Goal: Task Accomplishment & Management: Use online tool/utility

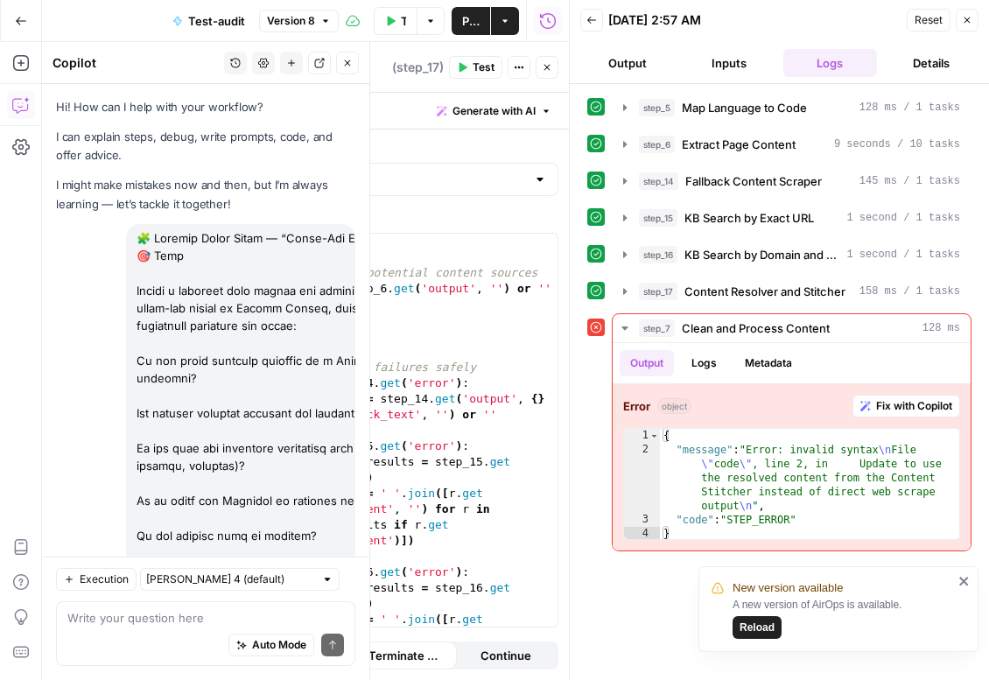
scroll to position [19714, 0]
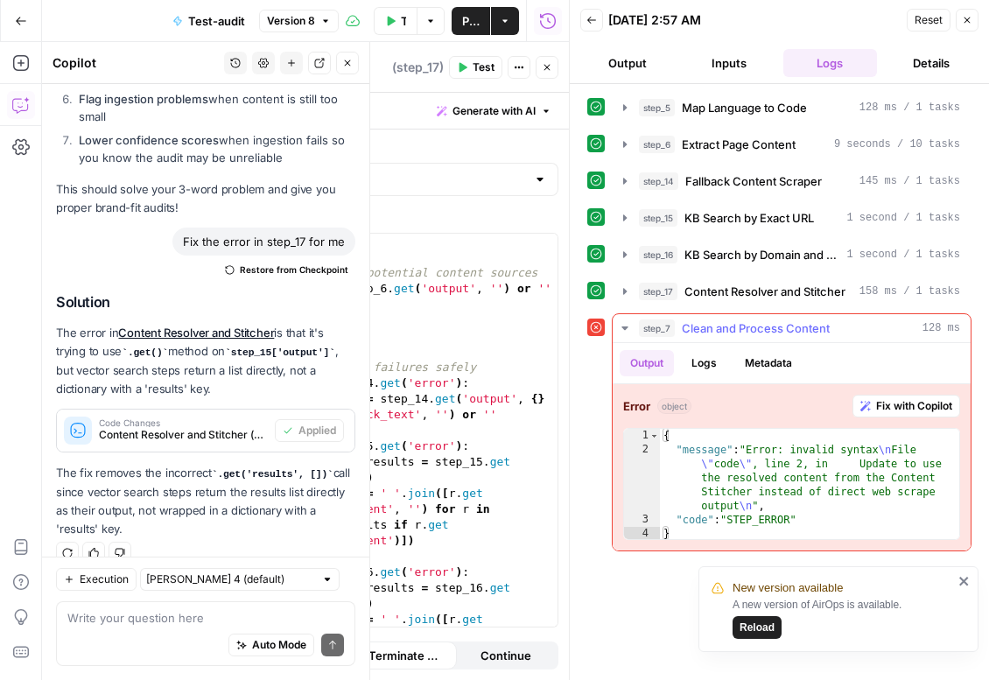
click at [881, 419] on div "Error object Fix with Copilot 1 2 3 4 { "message" : "Error: invalid syntax \n F…" at bounding box center [792, 467] width 358 height 166
click at [886, 407] on span "Fix with Copilot" at bounding box center [914, 406] width 76 height 16
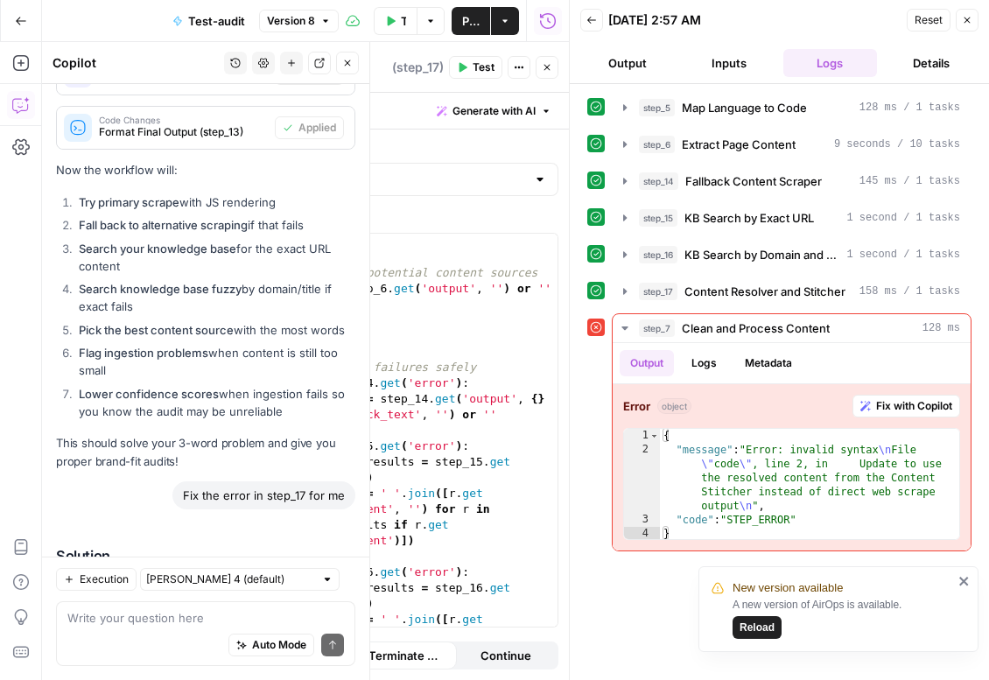
scroll to position [19970, 0]
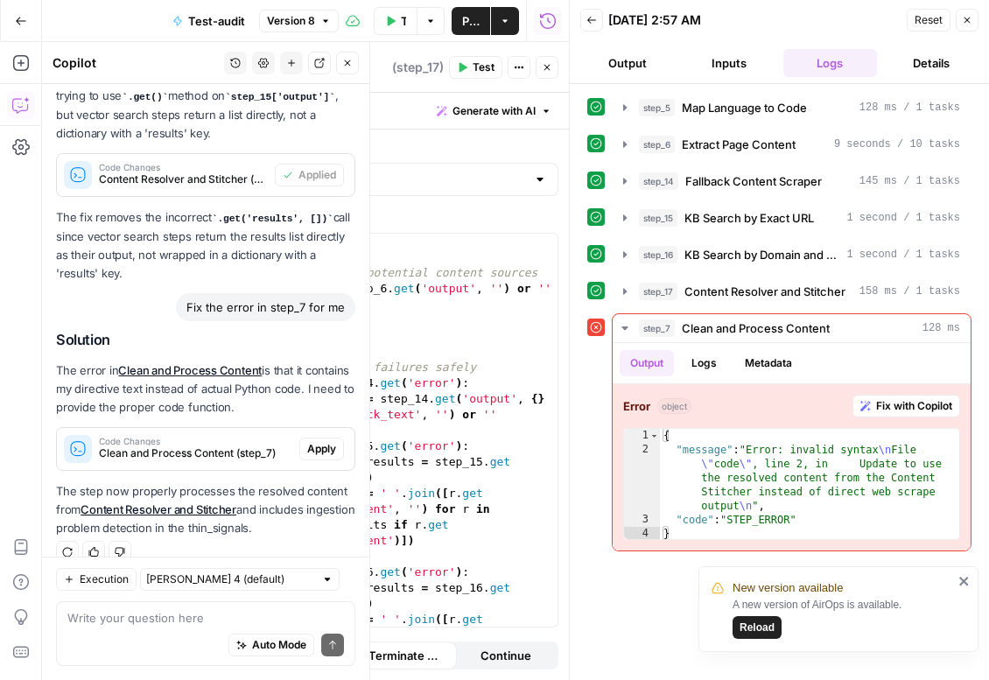
click at [317, 438] on button "Apply" at bounding box center [321, 449] width 45 height 23
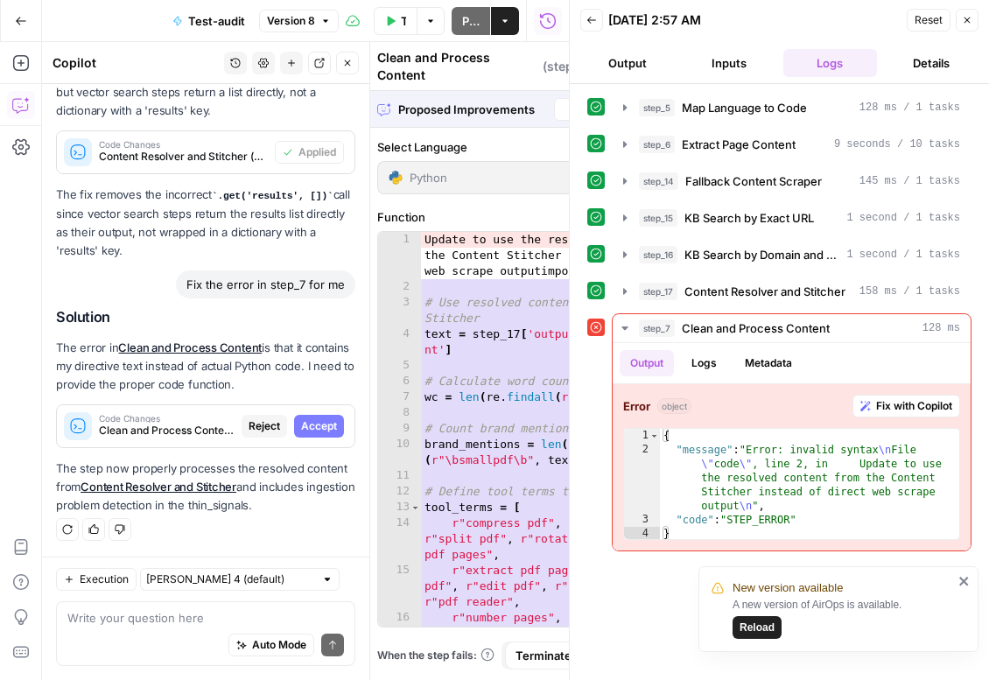
scroll to position [19549, 0]
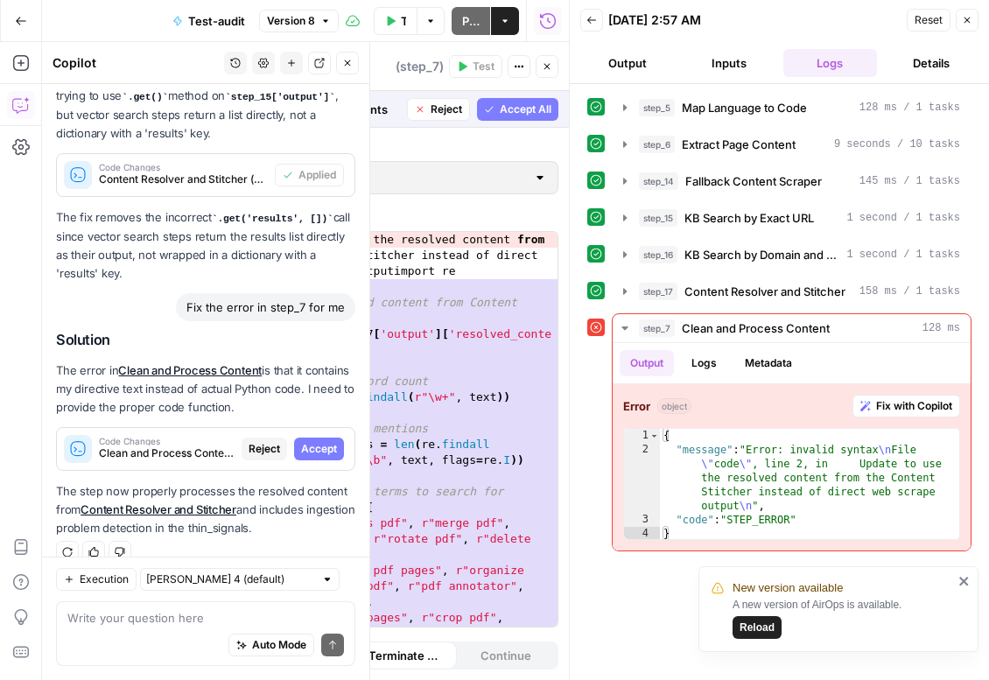
click at [317, 438] on button "Accept" at bounding box center [319, 449] width 50 height 23
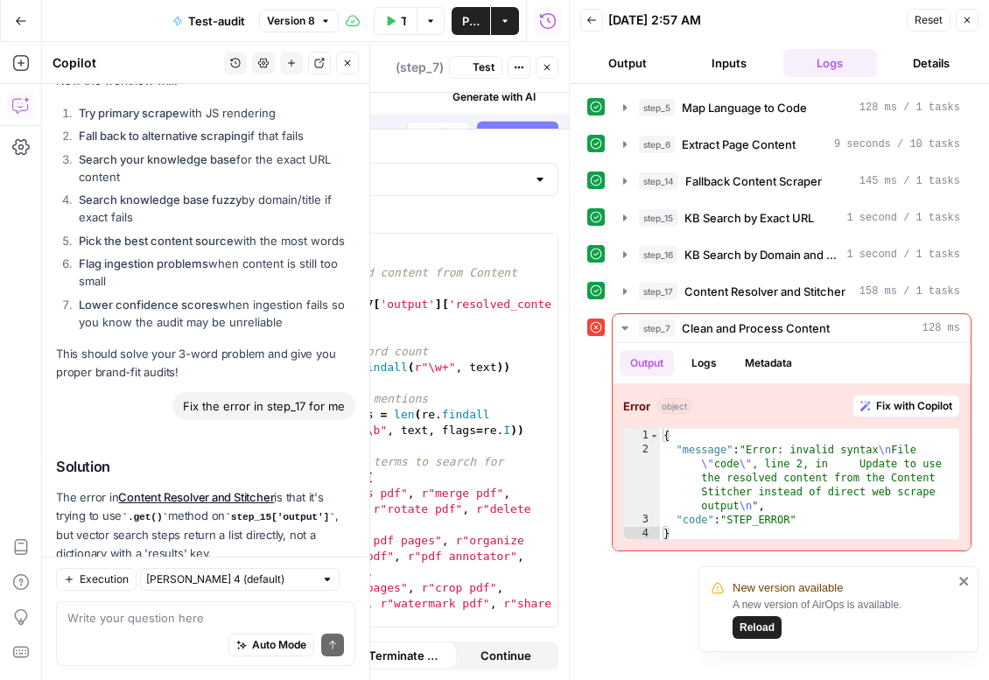
scroll to position [19998, 0]
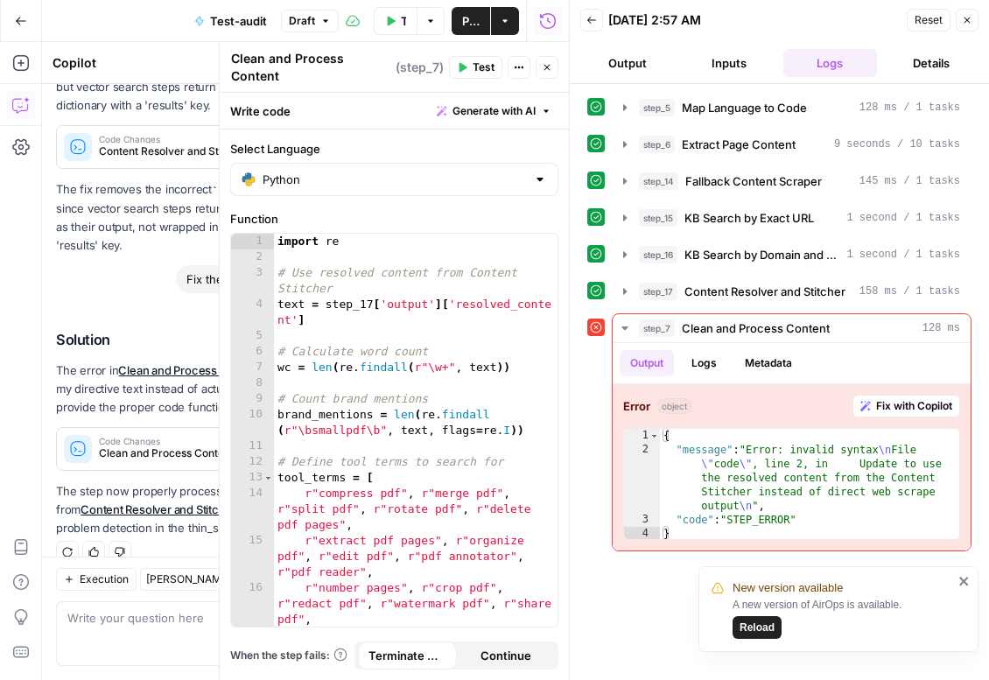
click at [473, 27] on span "Publish" at bounding box center [471, 21] width 18 height 18
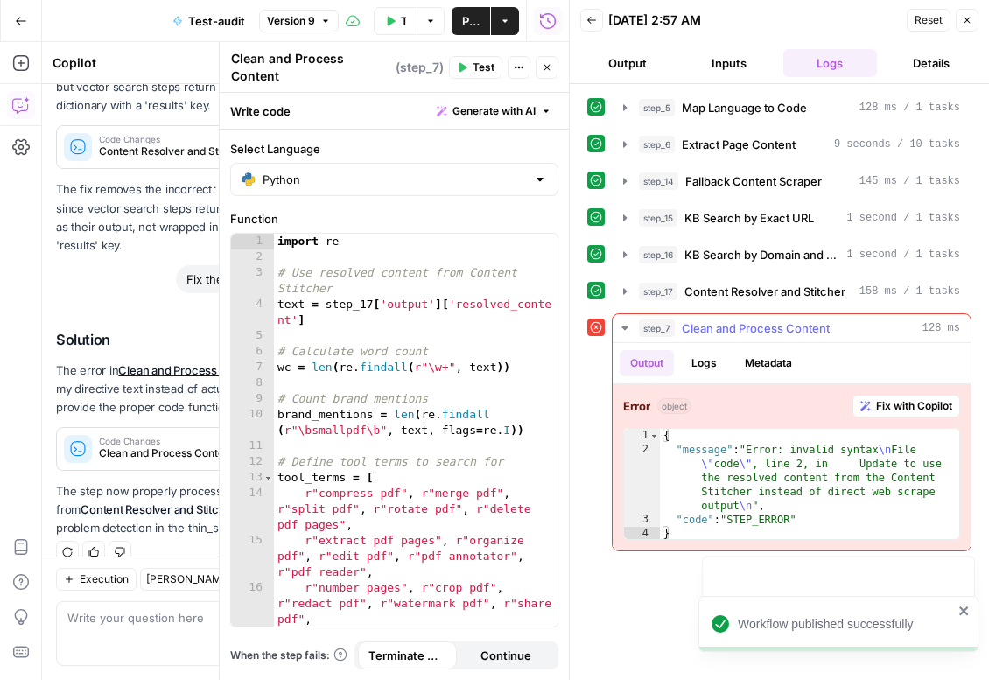
click at [897, 407] on span "Fix with Copilot" at bounding box center [914, 406] width 76 height 16
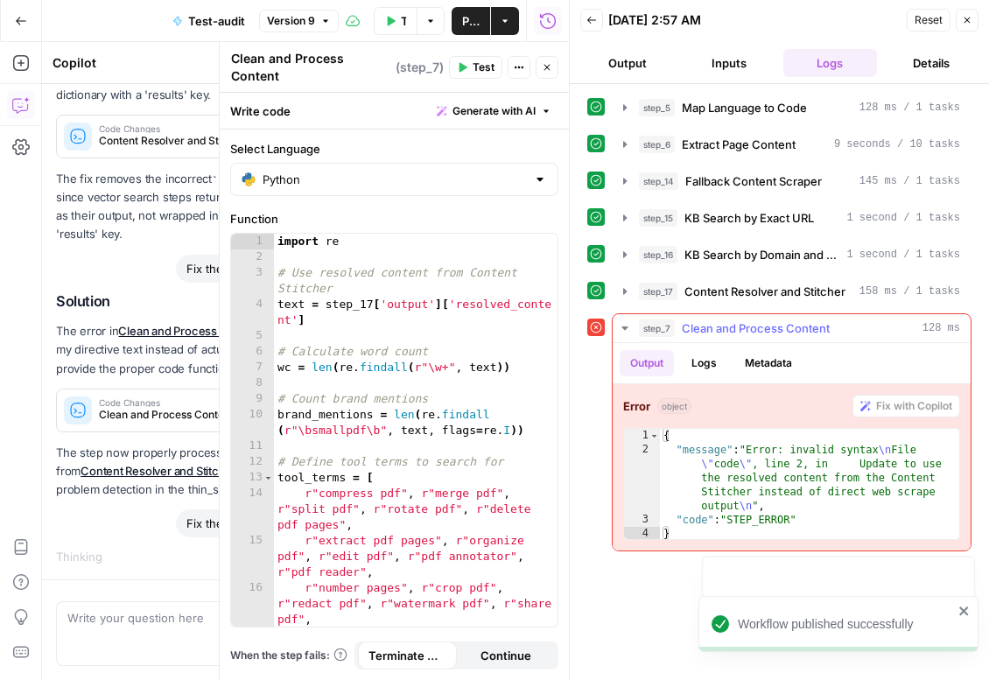
scroll to position [19527, 0]
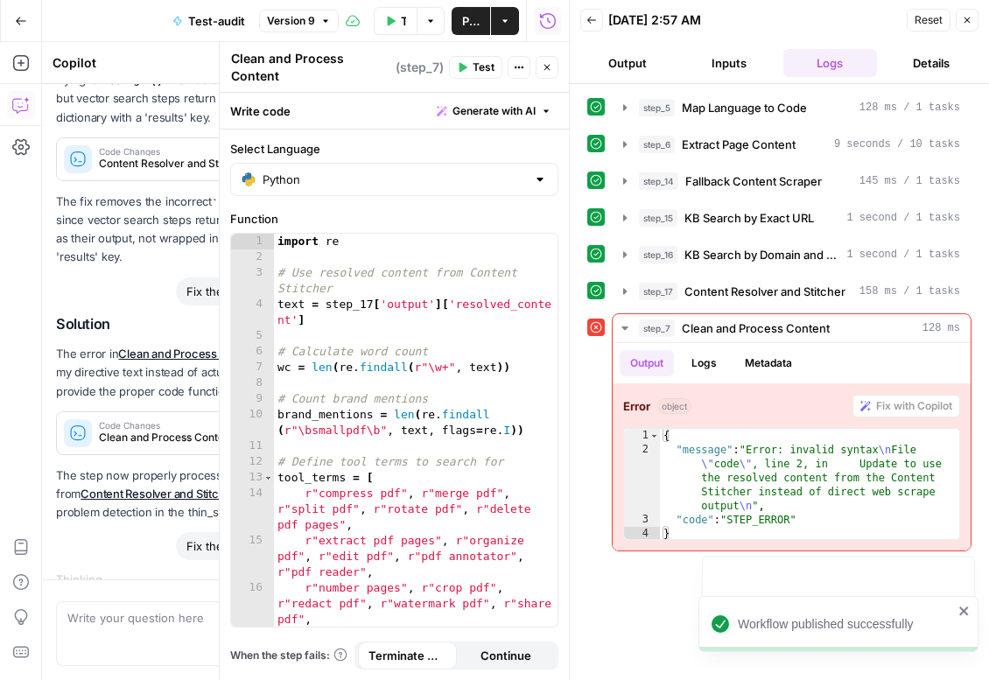
click at [544, 69] on icon "button" at bounding box center [547, 67] width 11 height 11
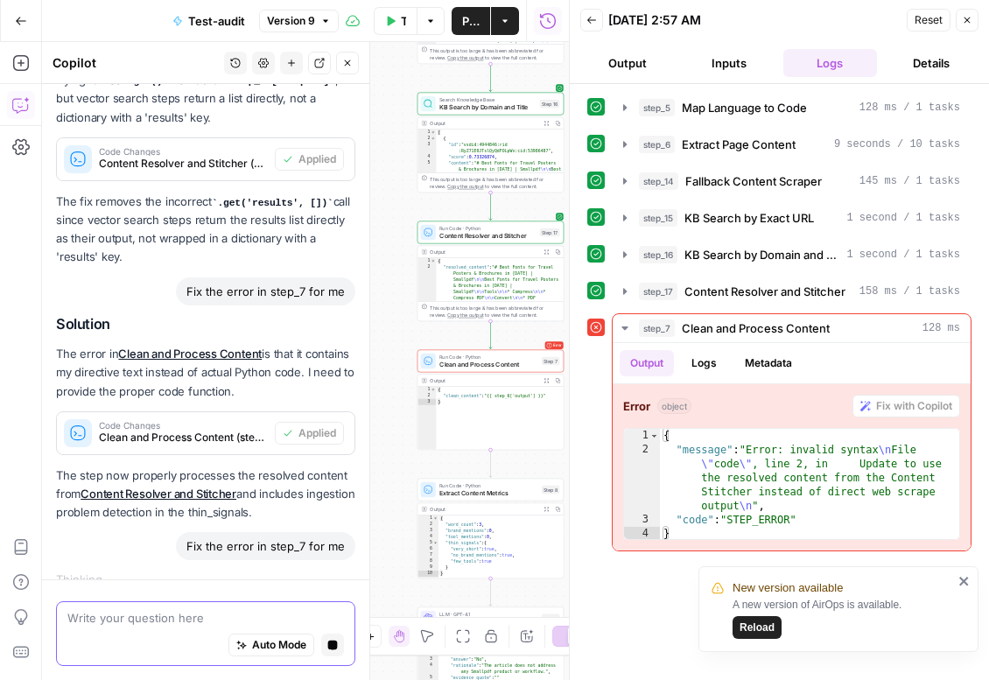
click at [334, 654] on button "Stop generating" at bounding box center [332, 645] width 23 height 23
click at [238, 624] on textarea at bounding box center [205, 618] width 277 height 18
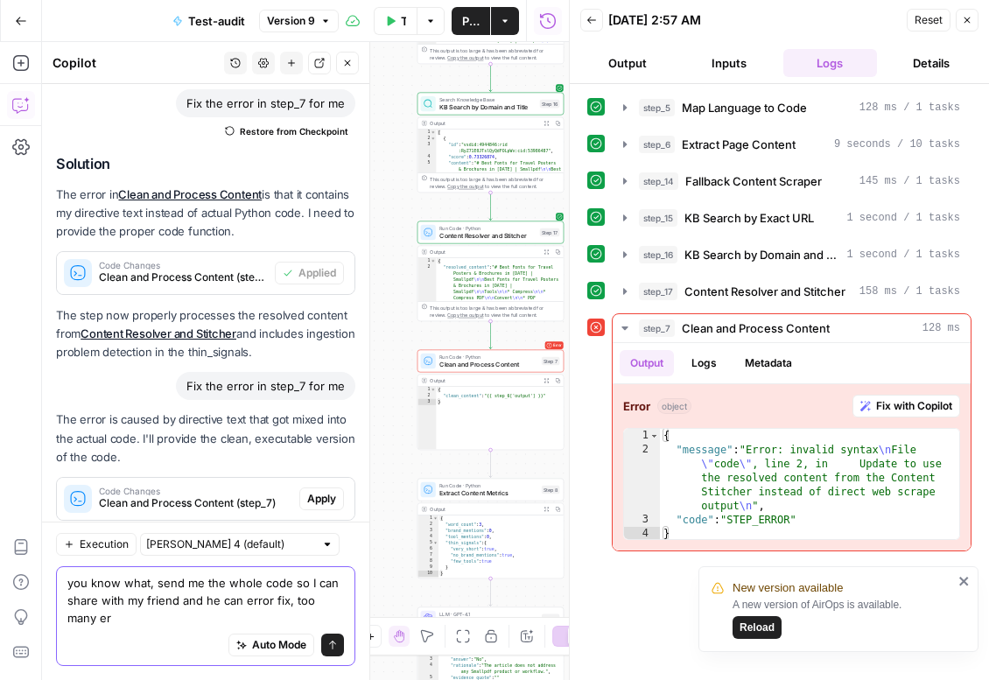
scroll to position [20191, 0]
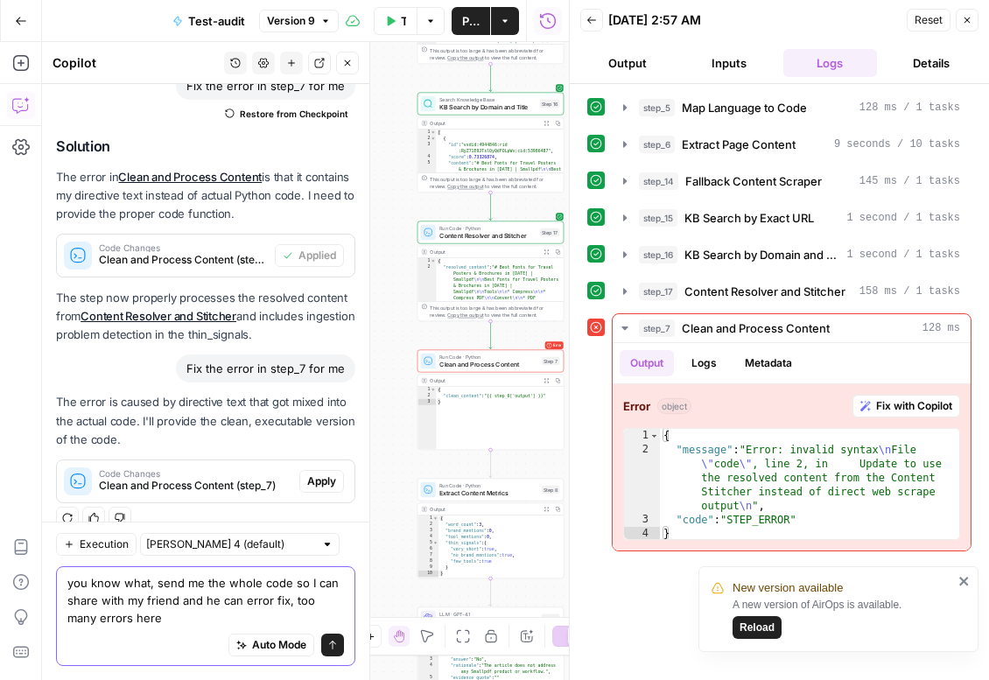
click at [283, 588] on textarea "you know what, send me the whole code so I can share with my friend and he can …" at bounding box center [205, 600] width 277 height 53
type textarea "you know what, send me the whole code of steps in sequential mannner so I can s…"
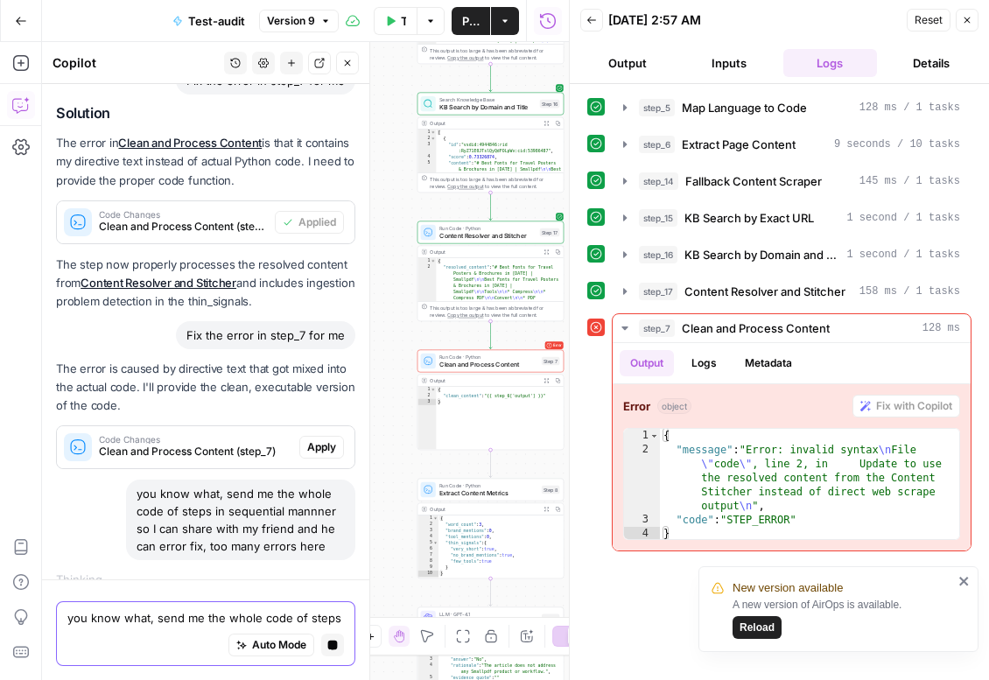
scroll to position [19738, 0]
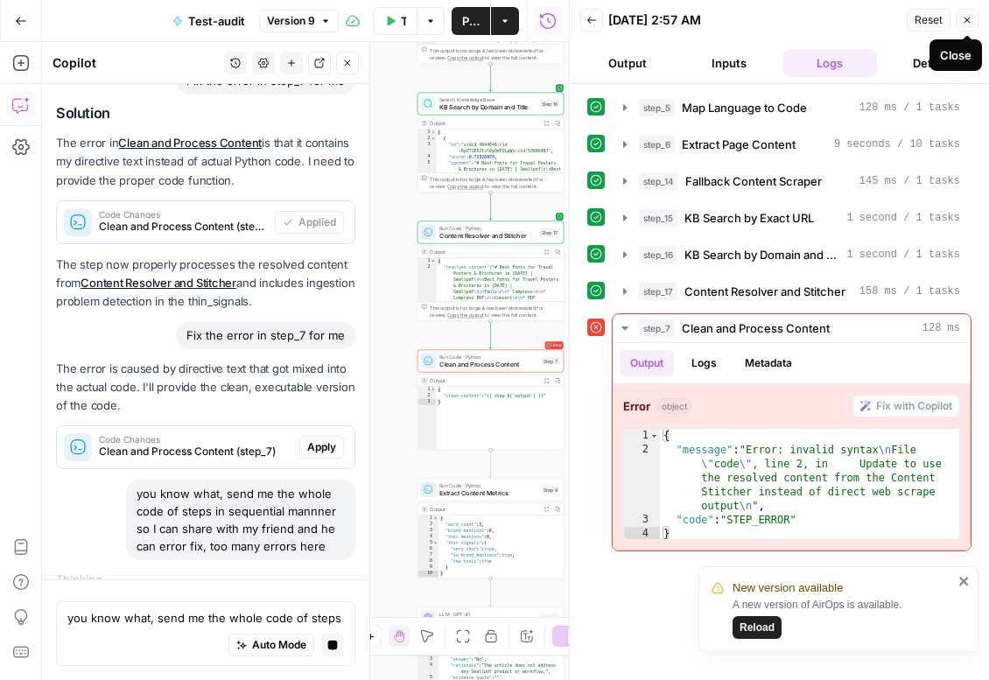
click at [969, 29] on button "Close" at bounding box center [967, 20] width 23 height 23
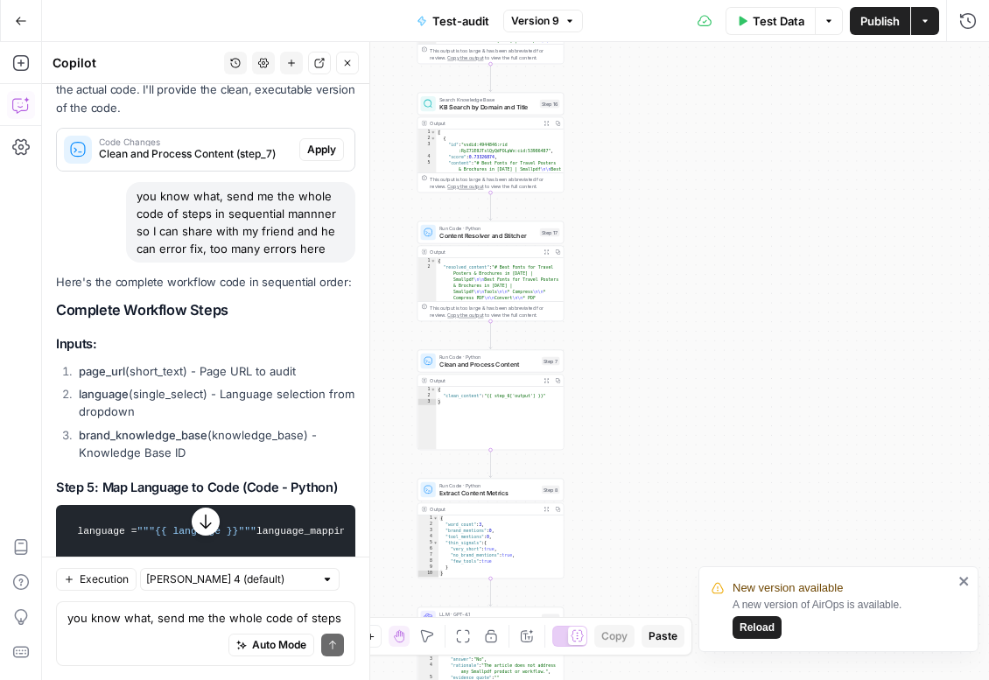
scroll to position [20535, 0]
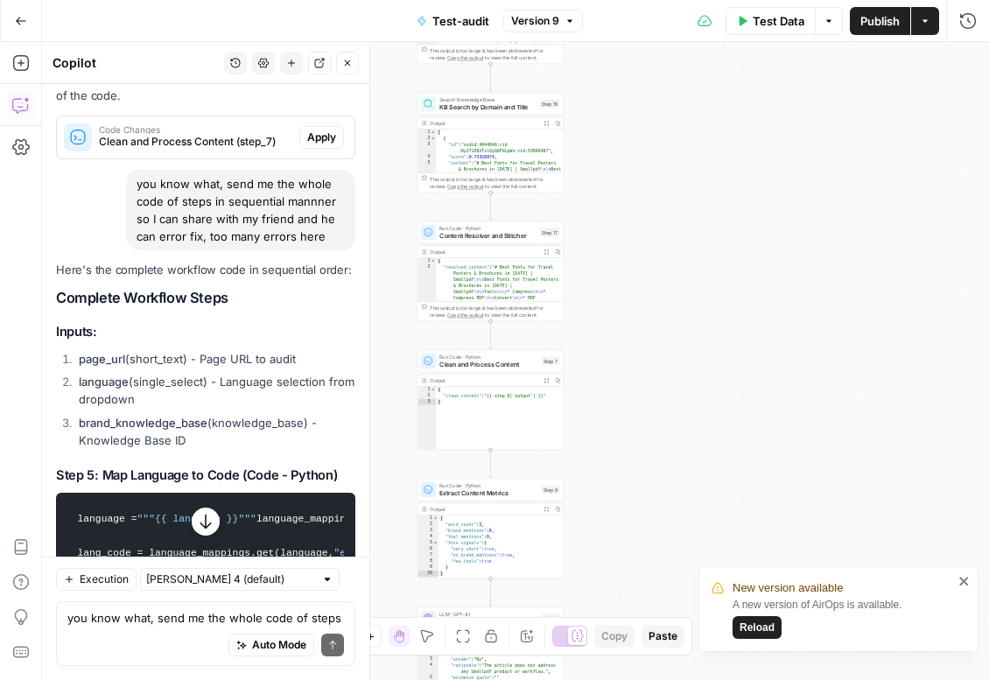
drag, startPoint x: 57, startPoint y: 274, endPoint x: 232, endPoint y: 552, distance: 328.9
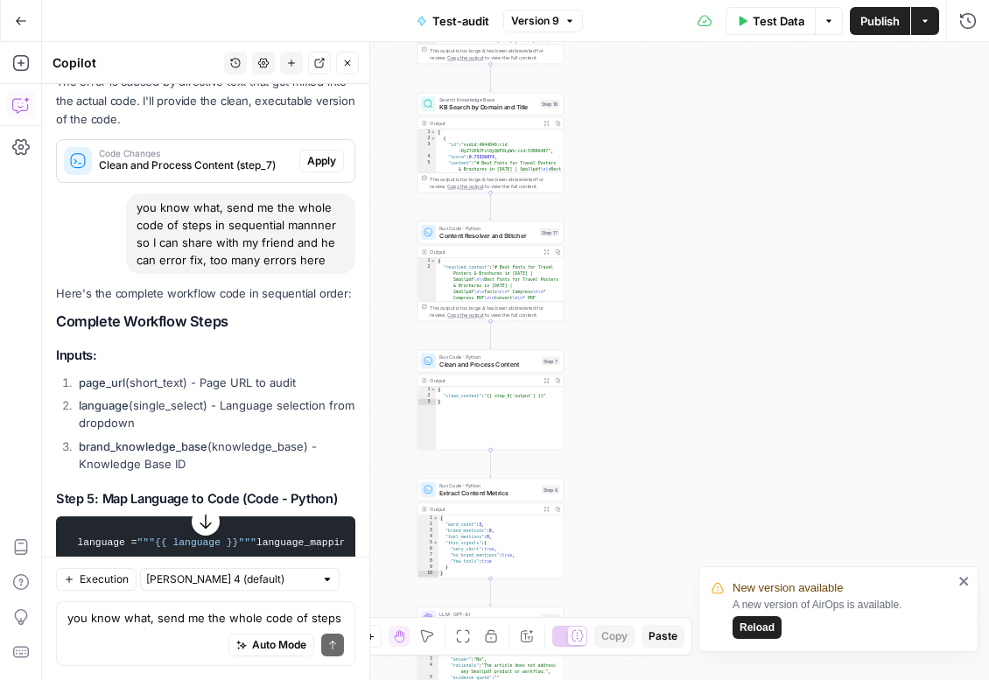
scroll to position [20411, 0]
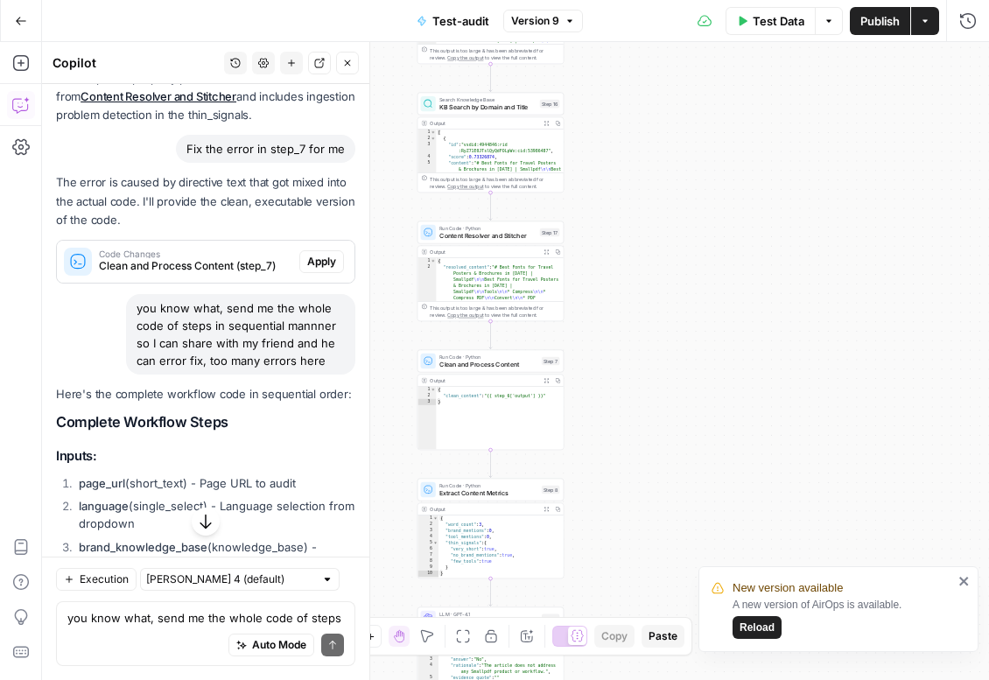
drag, startPoint x: 293, startPoint y: 454, endPoint x: 57, endPoint y: 398, distance: 242.7
copy div "Loremips Dolorsit Ametc Adipis: elit_sed (doeiu_temp) - Inci UTL et dolor magna…"
click at [250, 634] on button "Auto Mode" at bounding box center [272, 645] width 86 height 23
click at [201, 623] on textarea "you know what, send me the whole code of steps in sequential mannner so I can s…" at bounding box center [205, 618] width 277 height 18
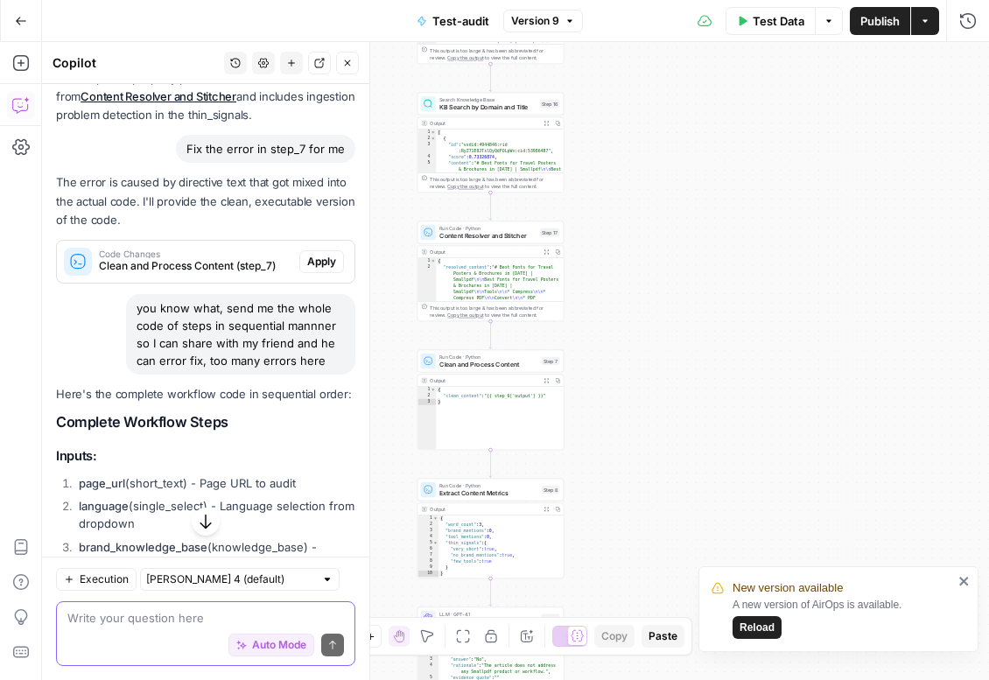
paste textarea "✅ Loremipsu: dolo sitamet consec (adi eli se’do eiusmo te) Incidid utlabo etdol…"
type textarea "✅ Loremipsu: dolo sitamet consec (adi eli se’do eiusmo te) Incidid utlabo etdol…"
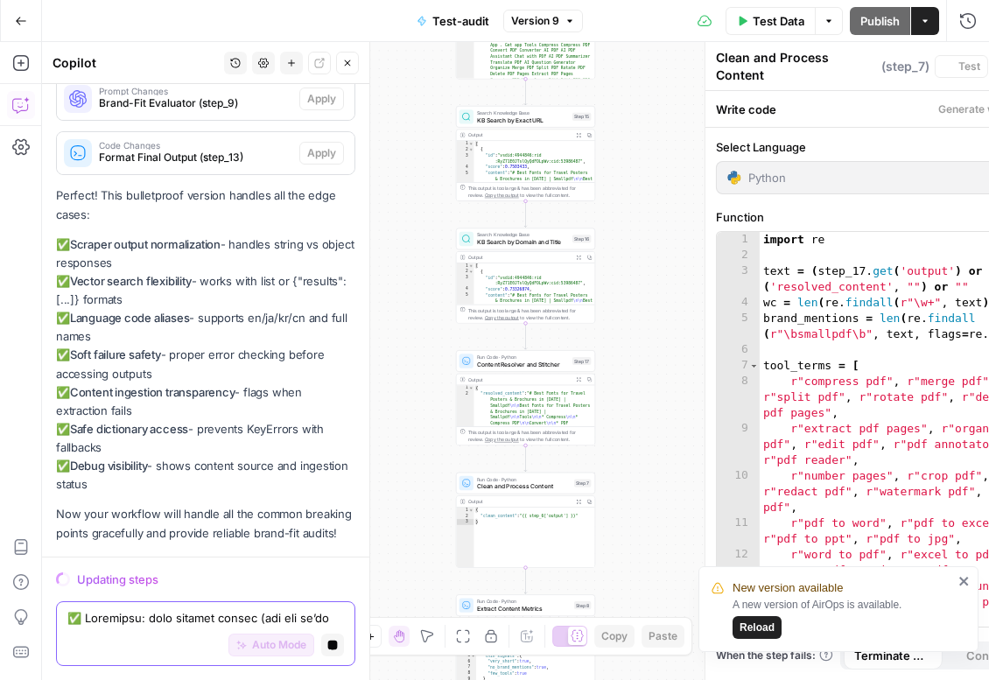
scroll to position [34187, 0]
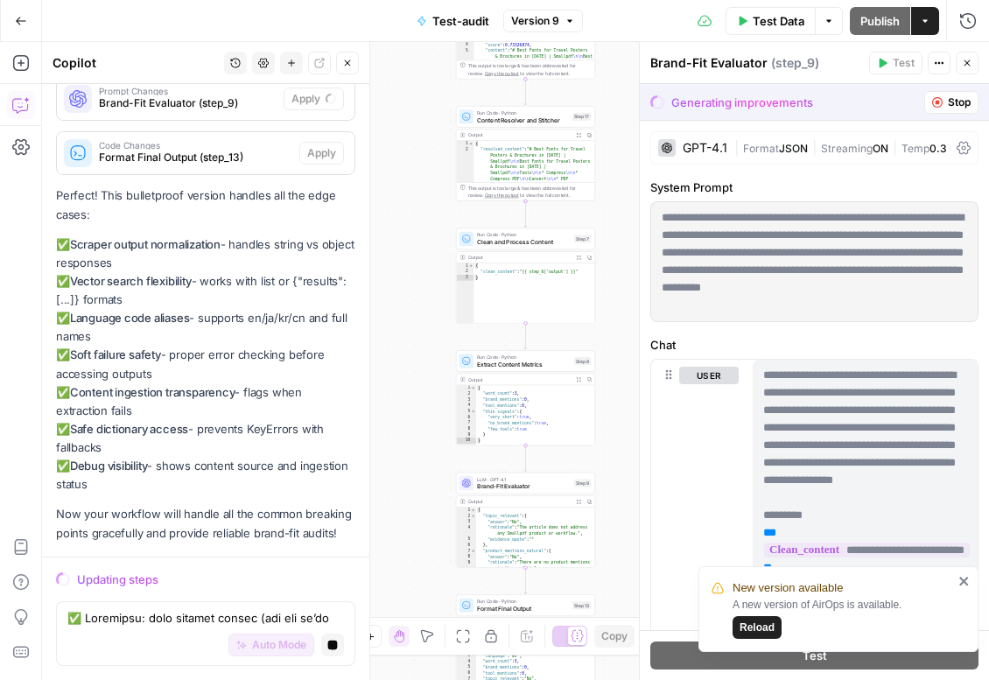
click at [964, 584] on icon "close" at bounding box center [965, 581] width 12 height 14
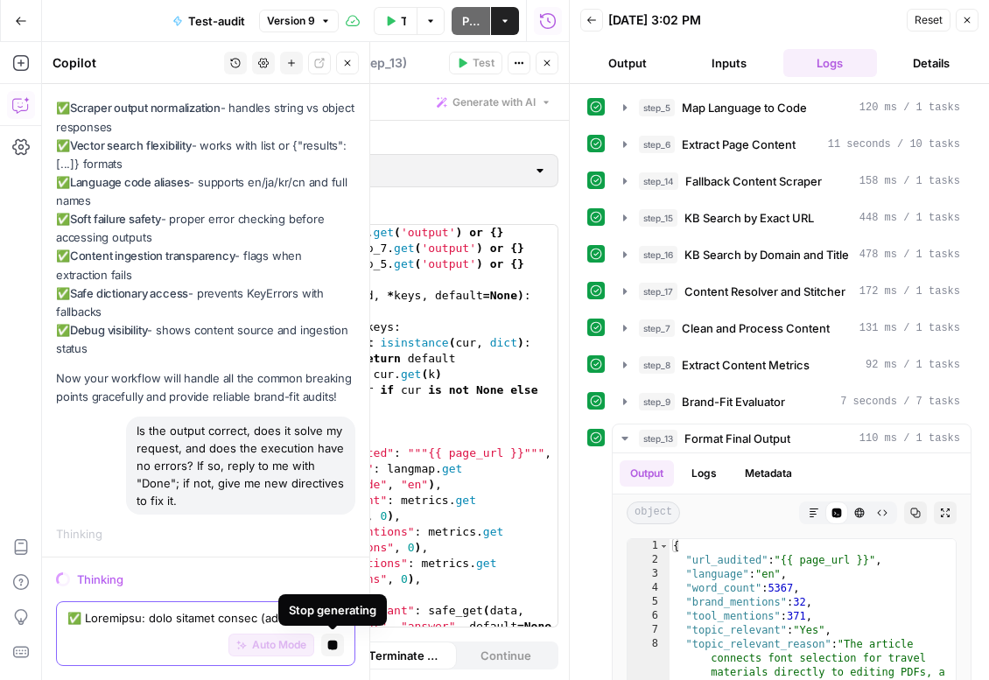
click at [338, 644] on button "Stop generating" at bounding box center [332, 645] width 23 height 23
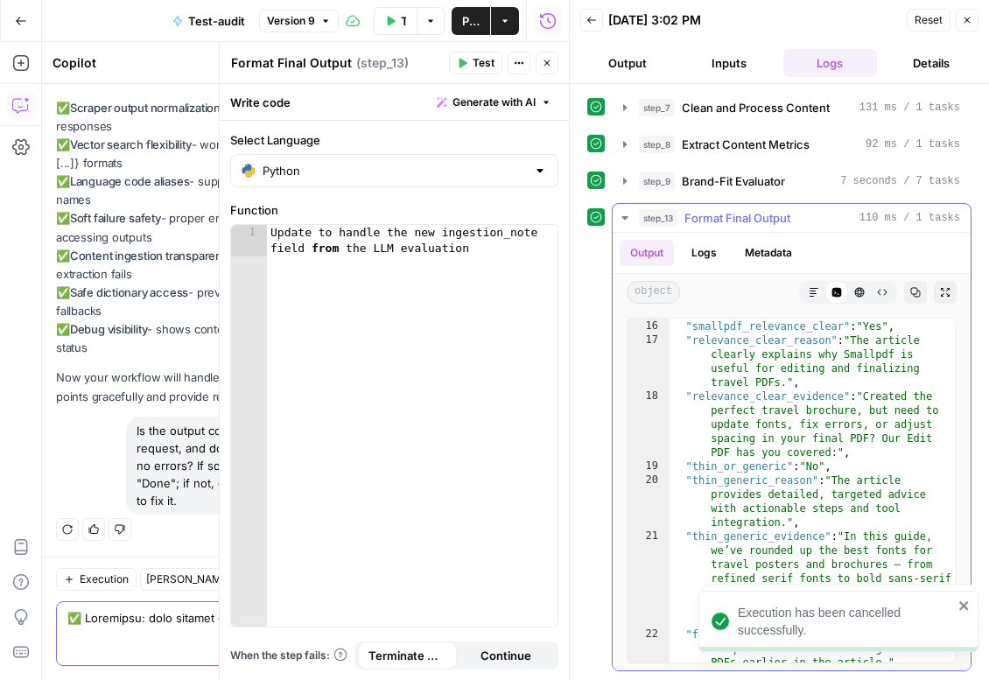
scroll to position [738, 0]
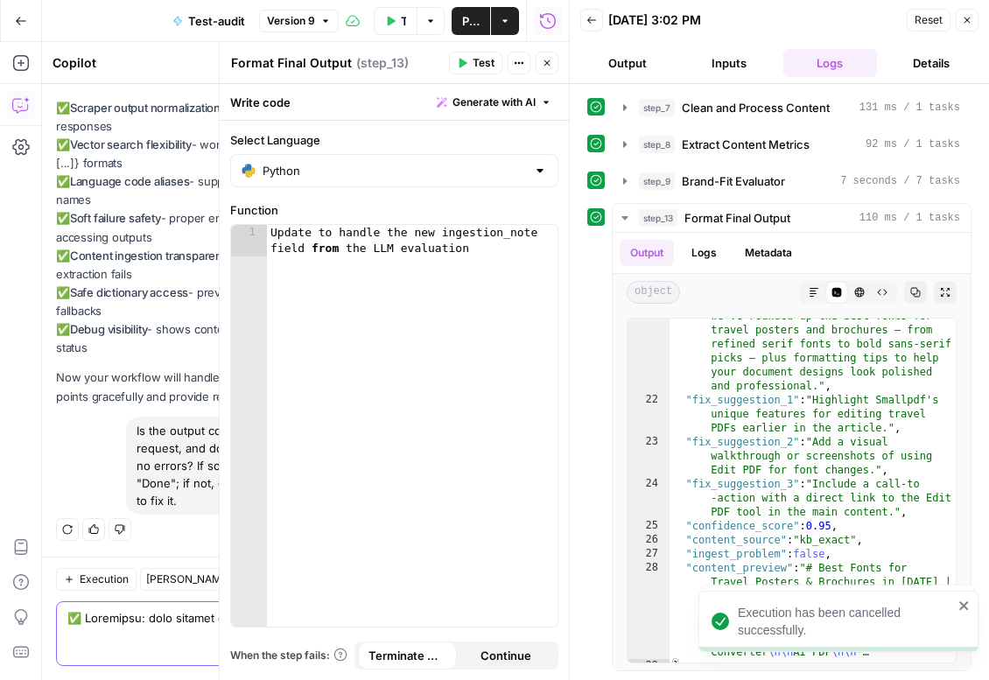
click at [550, 66] on icon "button" at bounding box center [547, 63] width 11 height 11
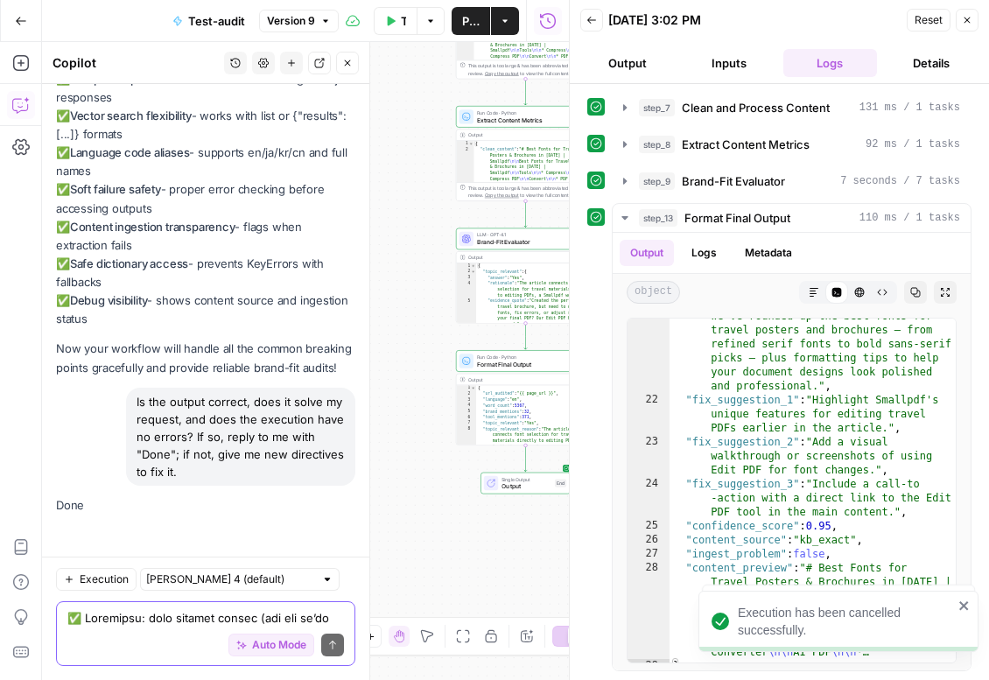
scroll to position [34801, 0]
click at [471, 25] on span "Publish" at bounding box center [471, 21] width 18 height 18
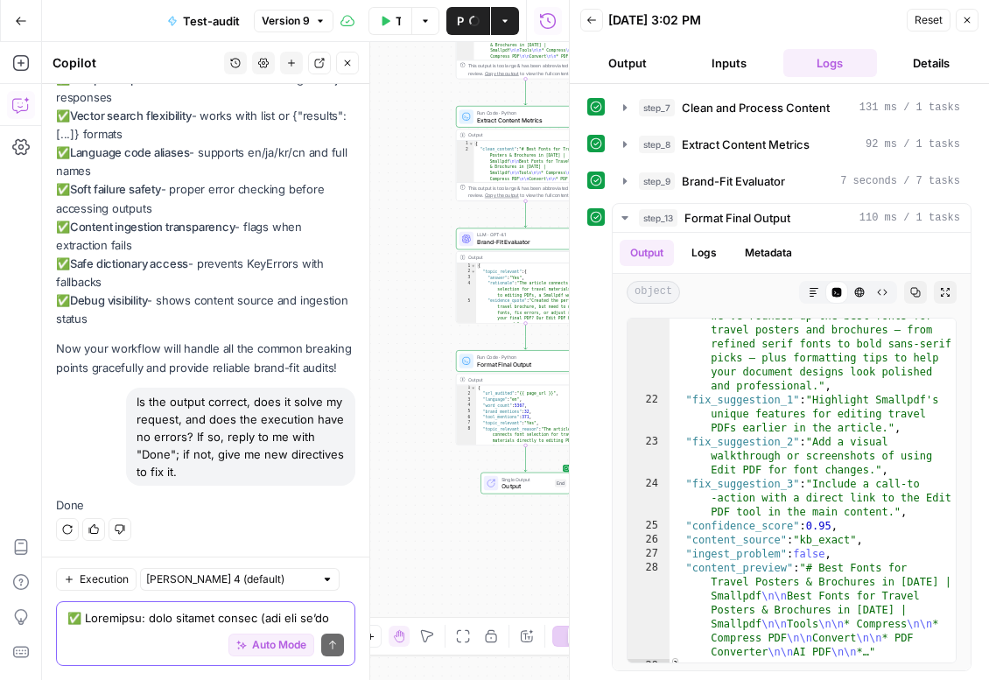
click at [974, 29] on button "Close" at bounding box center [967, 20] width 23 height 23
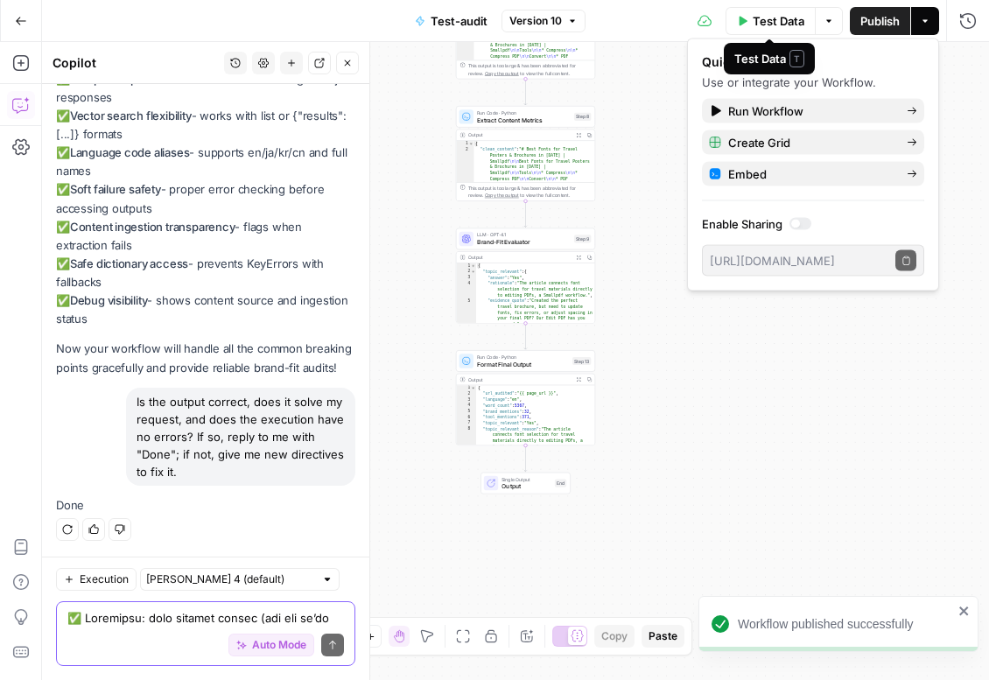
click at [454, 26] on span "Test-audit" at bounding box center [459, 21] width 57 height 18
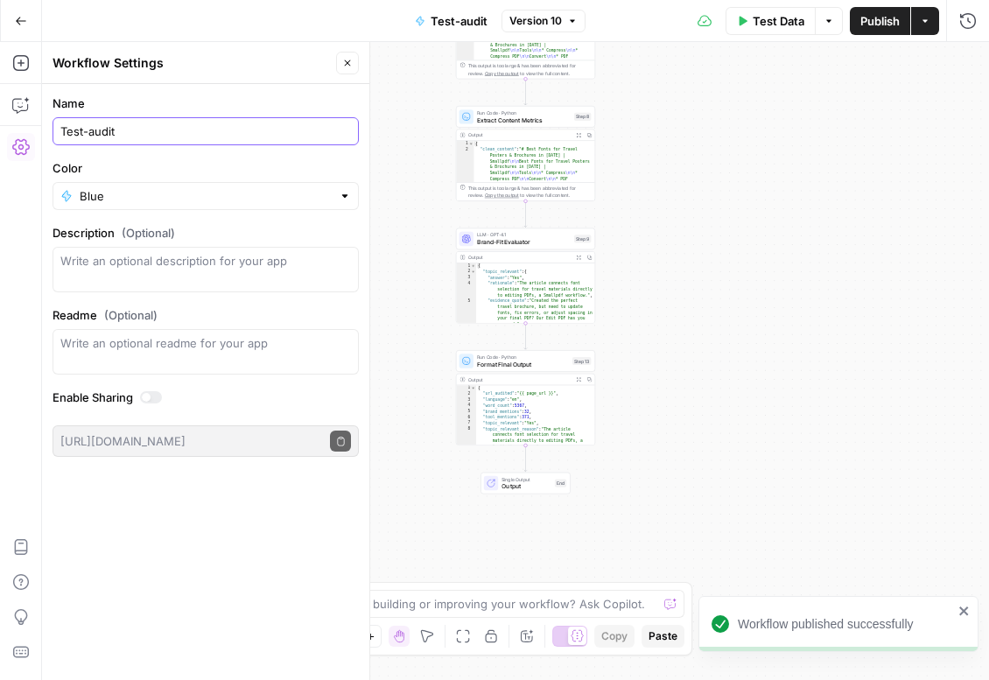
click at [88, 133] on input "Test-audit" at bounding box center [205, 132] width 291 height 18
type input "Brand-Test-audit"
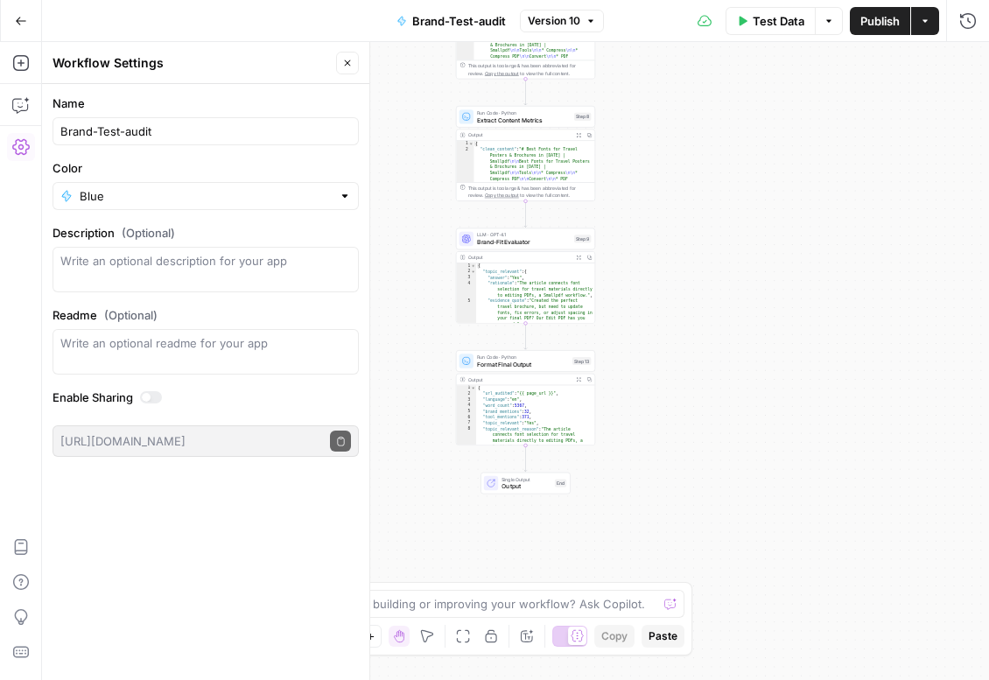
click at [349, 70] on button "Close" at bounding box center [347, 63] width 23 height 23
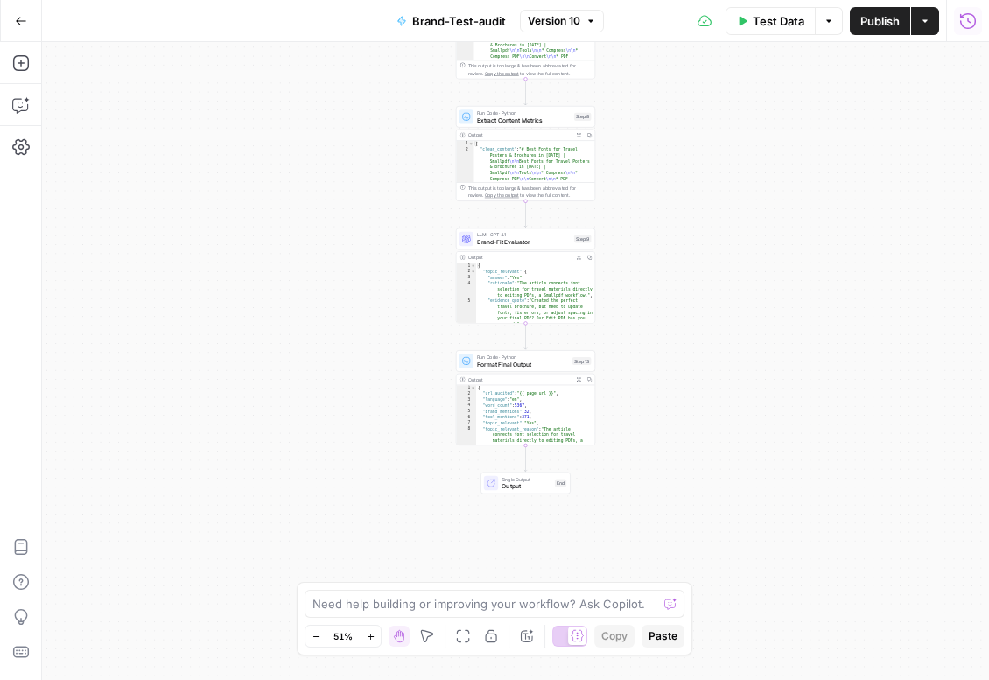
click at [753, 17] on span "Test Data" at bounding box center [779, 21] width 52 height 18
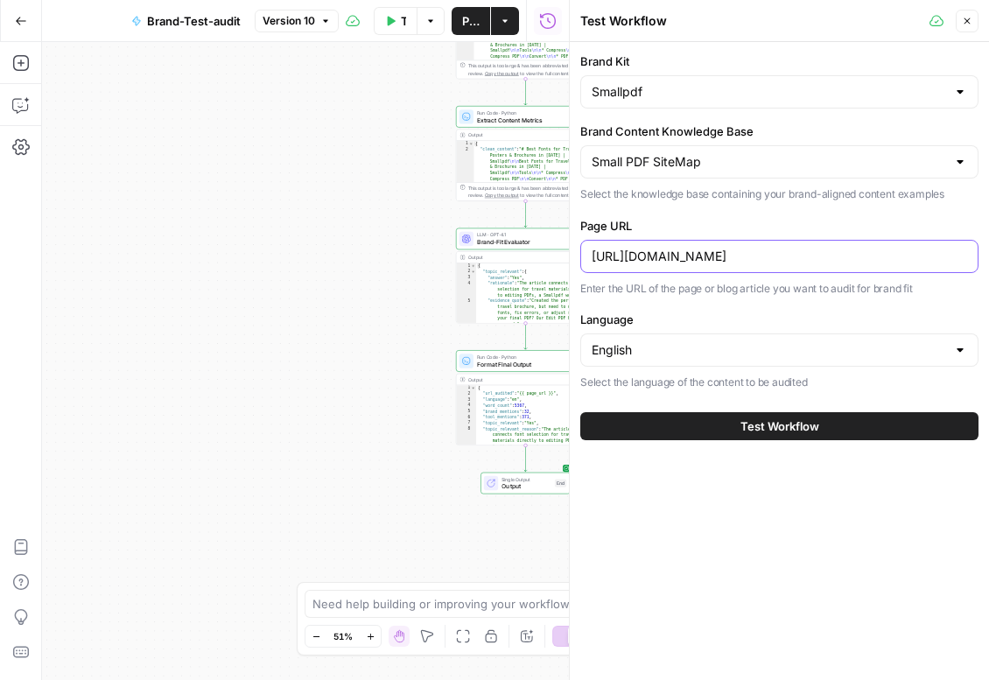
click at [877, 264] on input "[URL][DOMAIN_NAME]" at bounding box center [780, 257] width 376 height 18
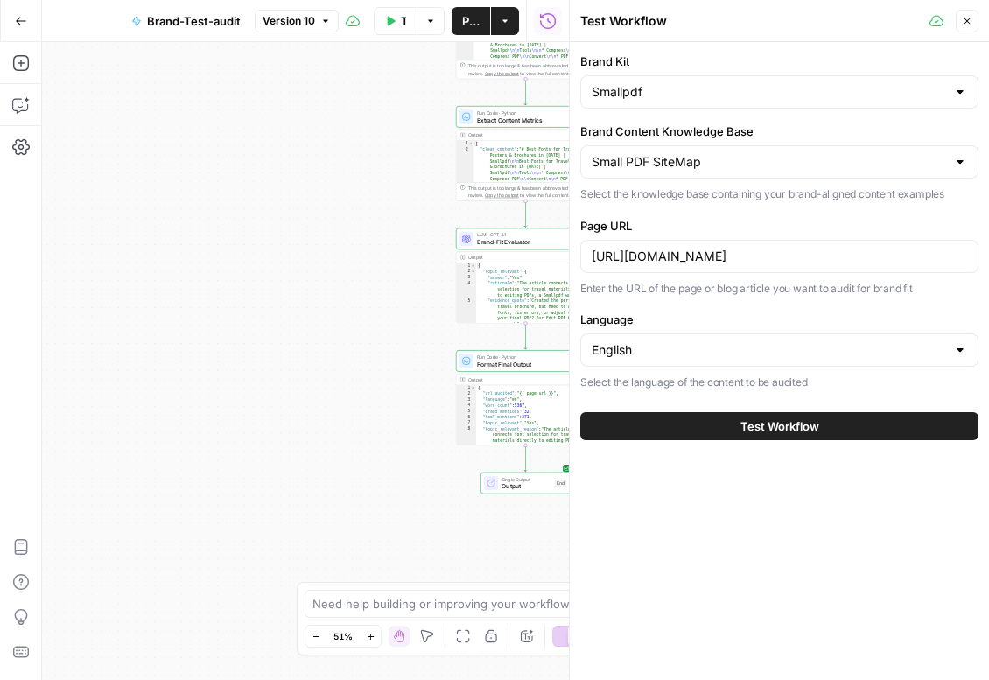
click at [727, 418] on button "Test Workflow" at bounding box center [779, 426] width 398 height 28
